Goal: Task Accomplishment & Management: Manage account settings

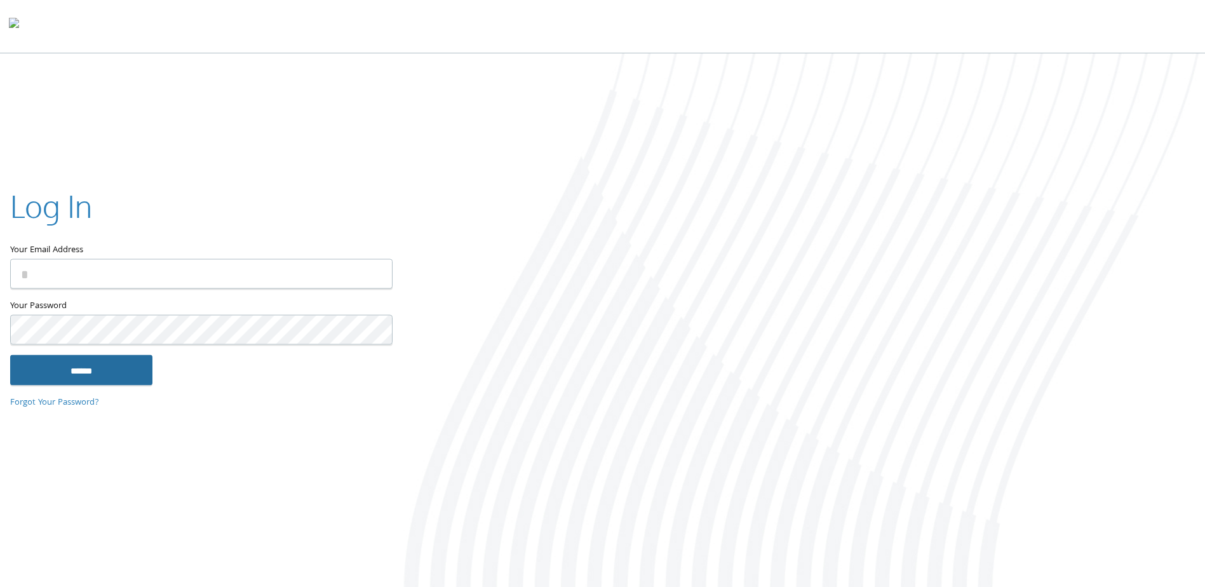
type input "**********"
click at [64, 369] on input "******" at bounding box center [81, 370] width 142 height 30
